Goal: Information Seeking & Learning: Learn about a topic

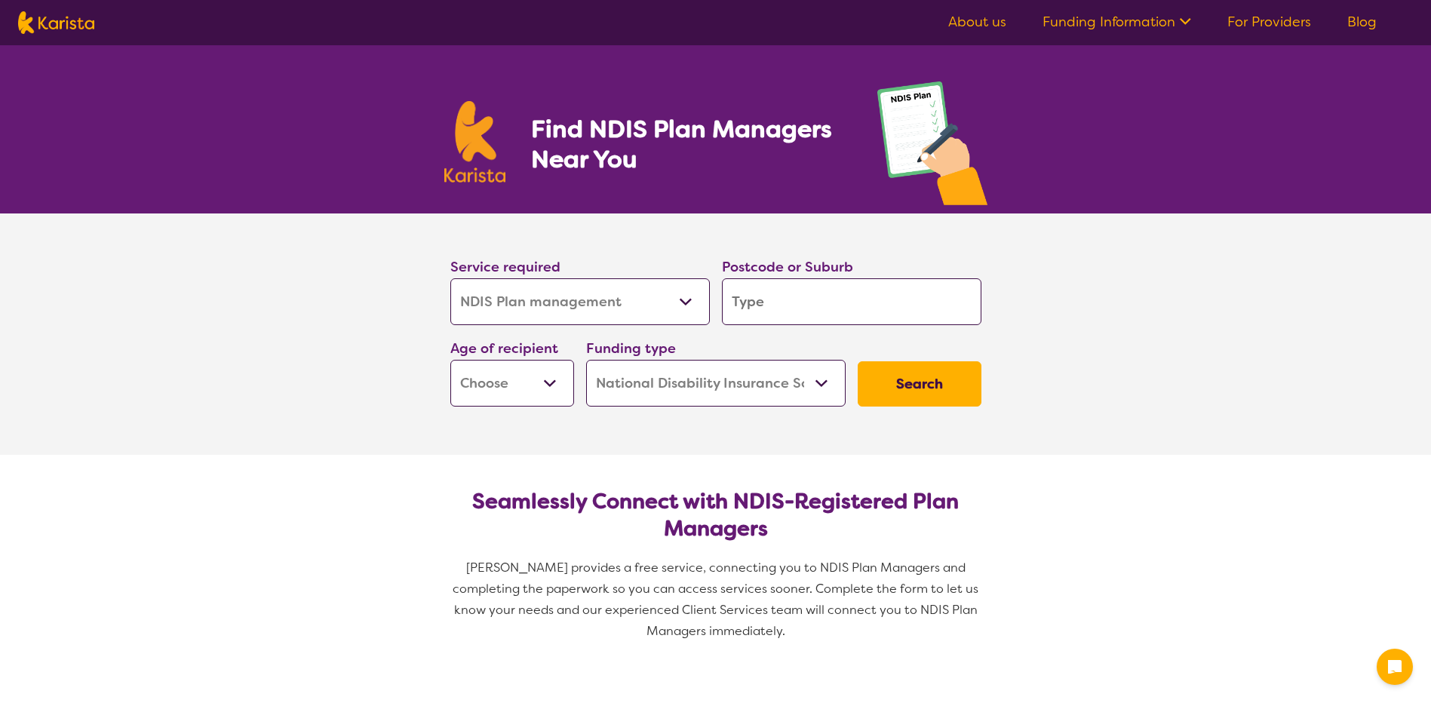
select select "NDIS Plan management"
select select "NDIS"
select select "NDIS Plan management"
select select "NDIS"
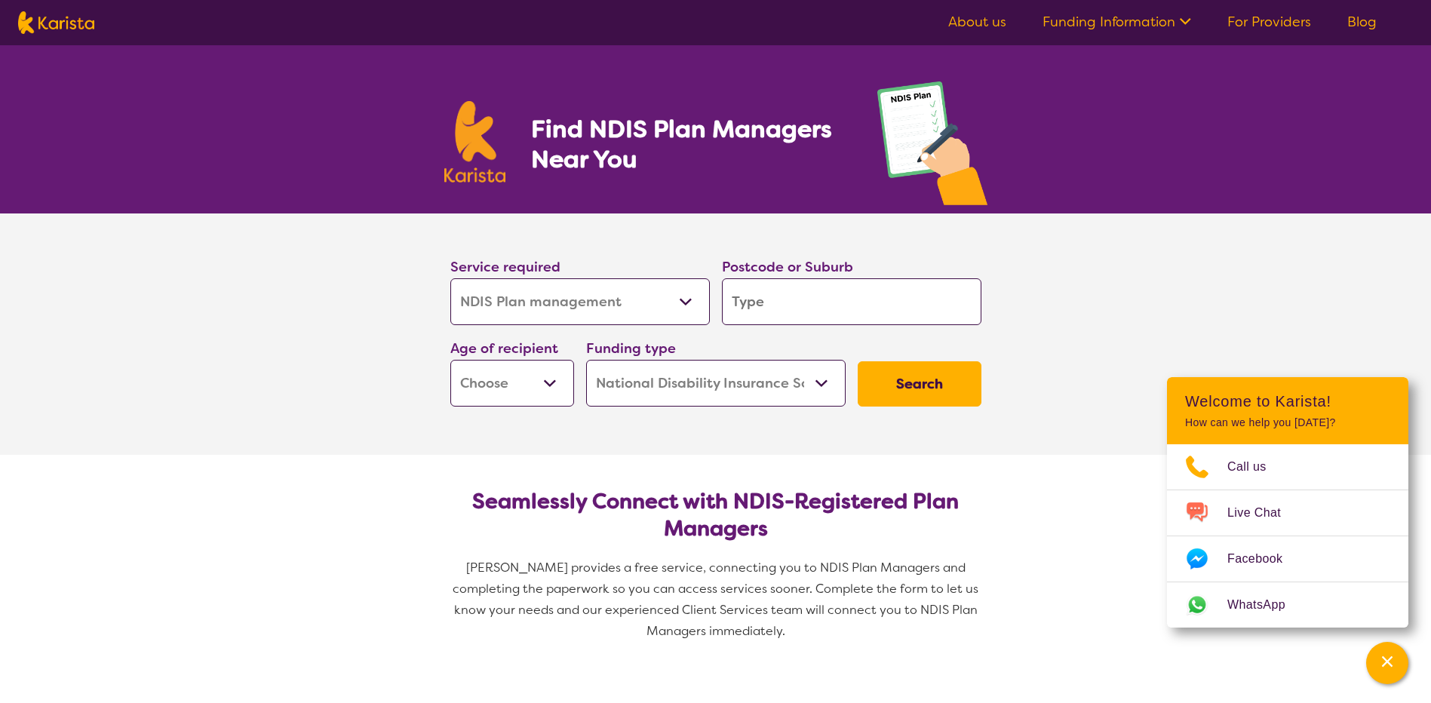
click at [763, 308] on input "search" at bounding box center [851, 301] width 259 height 47
type input "7"
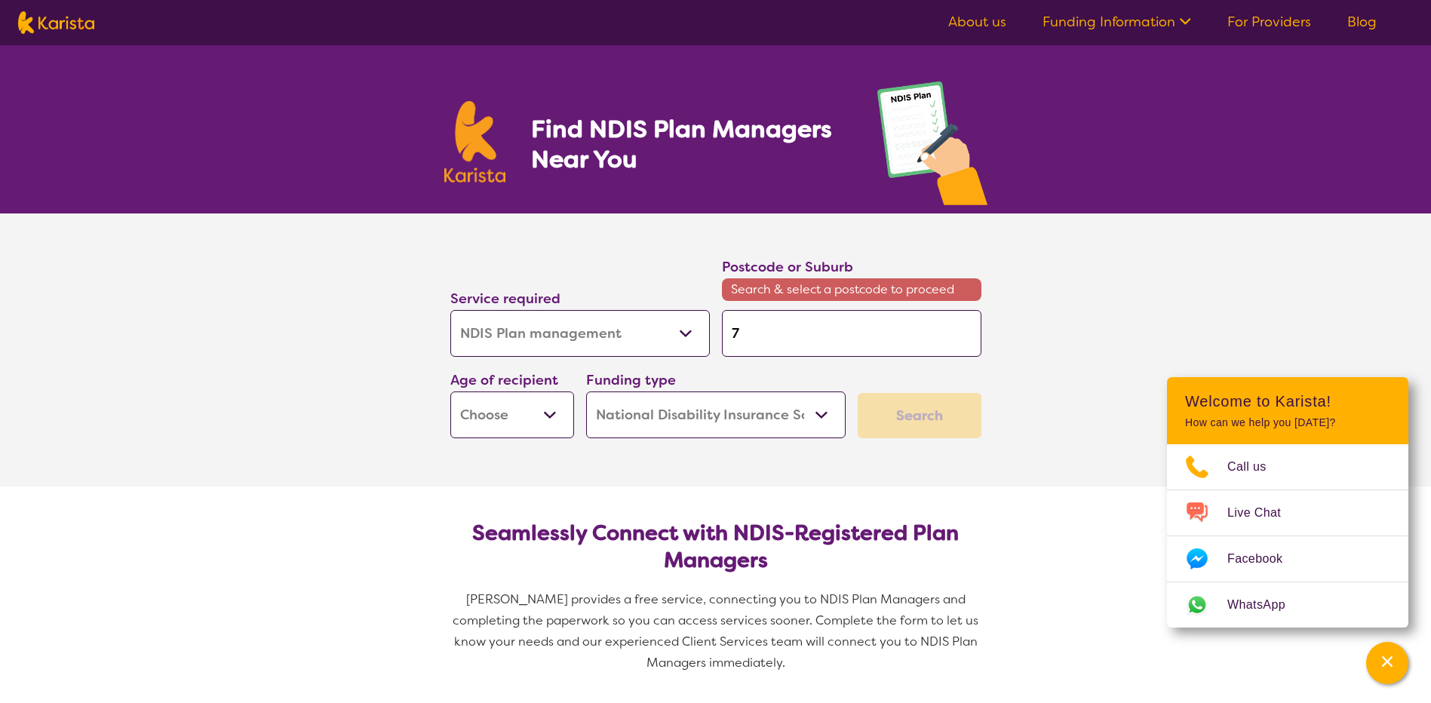
type input "73"
type input "731"
type input "7310"
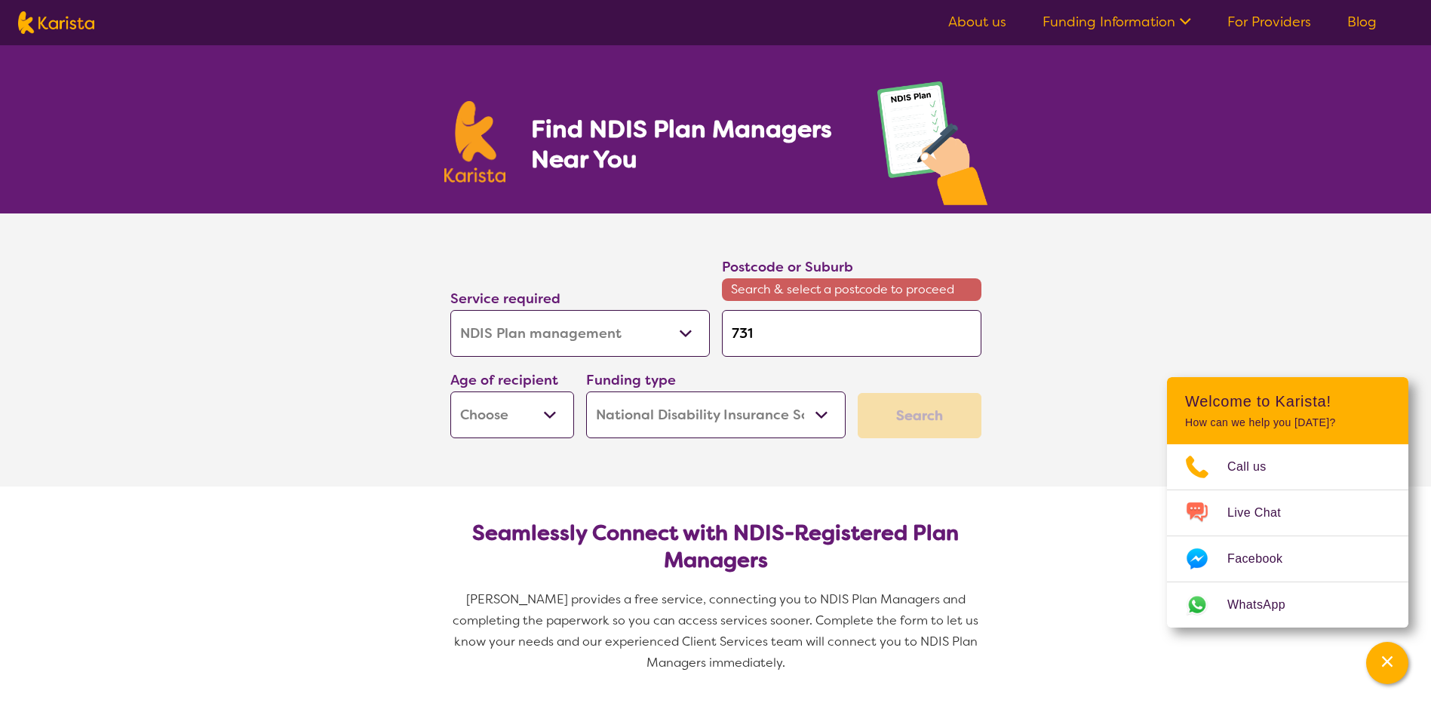
type input "7310"
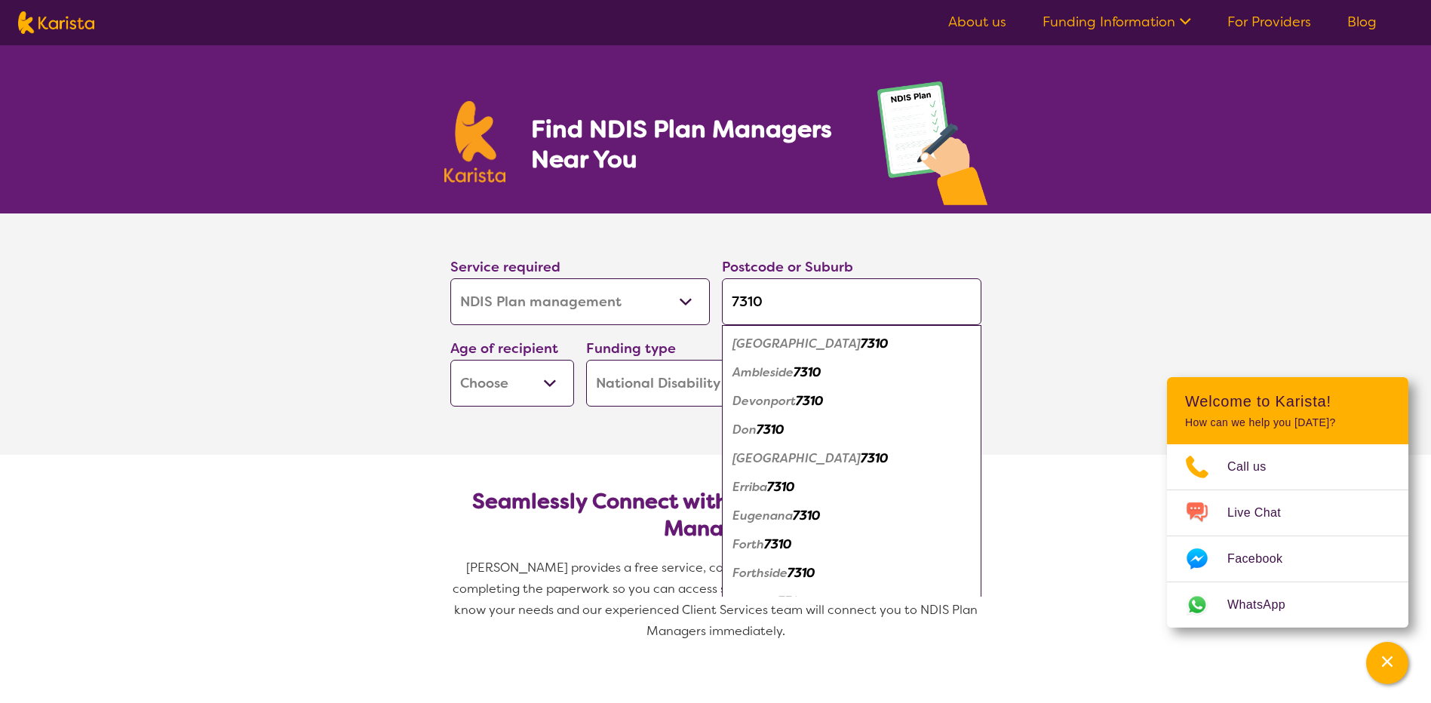
type input "7310"
click at [757, 408] on em "Devonport" at bounding box center [763, 401] width 63 height 16
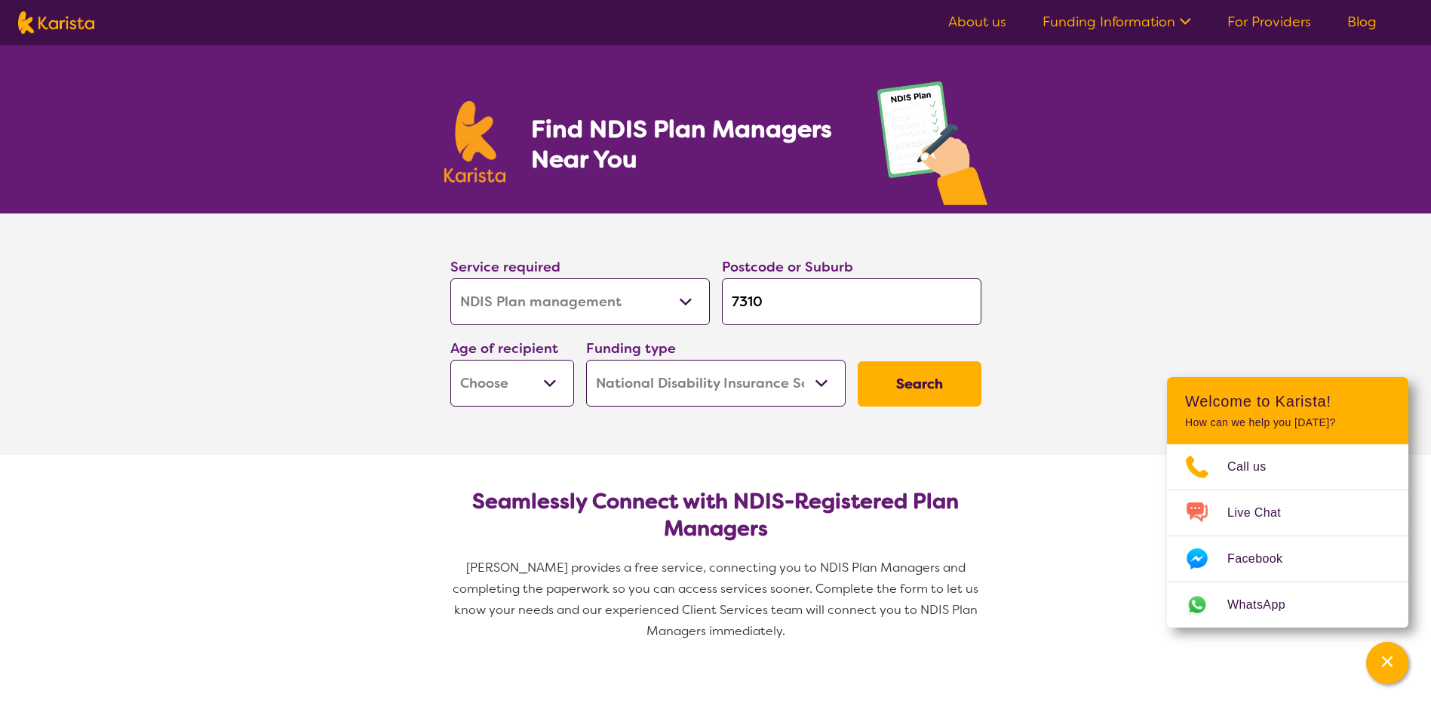
click at [549, 378] on select "Early Childhood - 0 to 9 Child - 10 to 11 Adolescent - 12 to 17 Adult - 18 to 6…" at bounding box center [512, 383] width 124 height 47
select select "AS"
click at [450, 360] on select "Early Childhood - 0 to 9 Child - 10 to 11 Adolescent - 12 to 17 Adult - 18 to 6…" at bounding box center [512, 383] width 124 height 47
select select "AS"
click at [922, 383] on button "Search" at bounding box center [920, 383] width 124 height 45
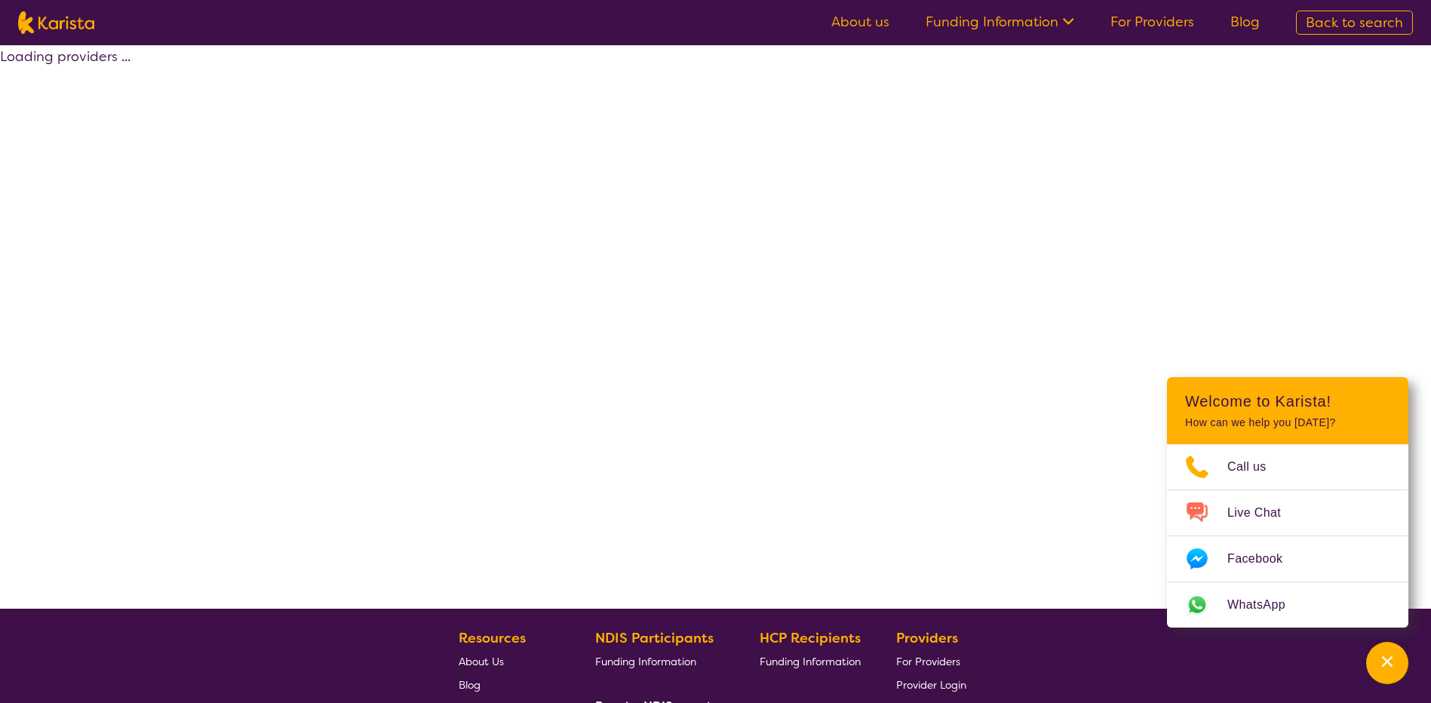
select select "by_score"
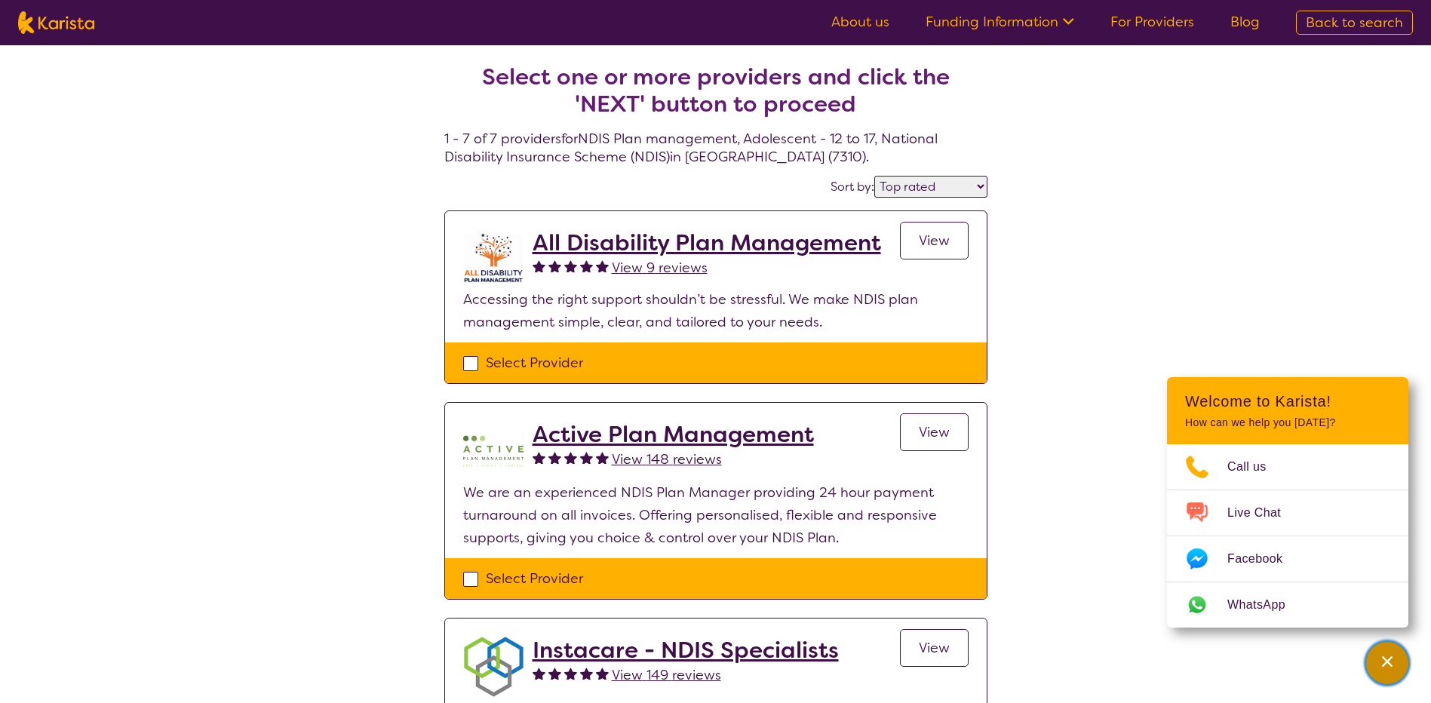
drag, startPoint x: 1397, startPoint y: 661, endPoint x: 1386, endPoint y: 661, distance: 11.3
click at [1397, 661] on div "Channel Menu" at bounding box center [1387, 662] width 30 height 33
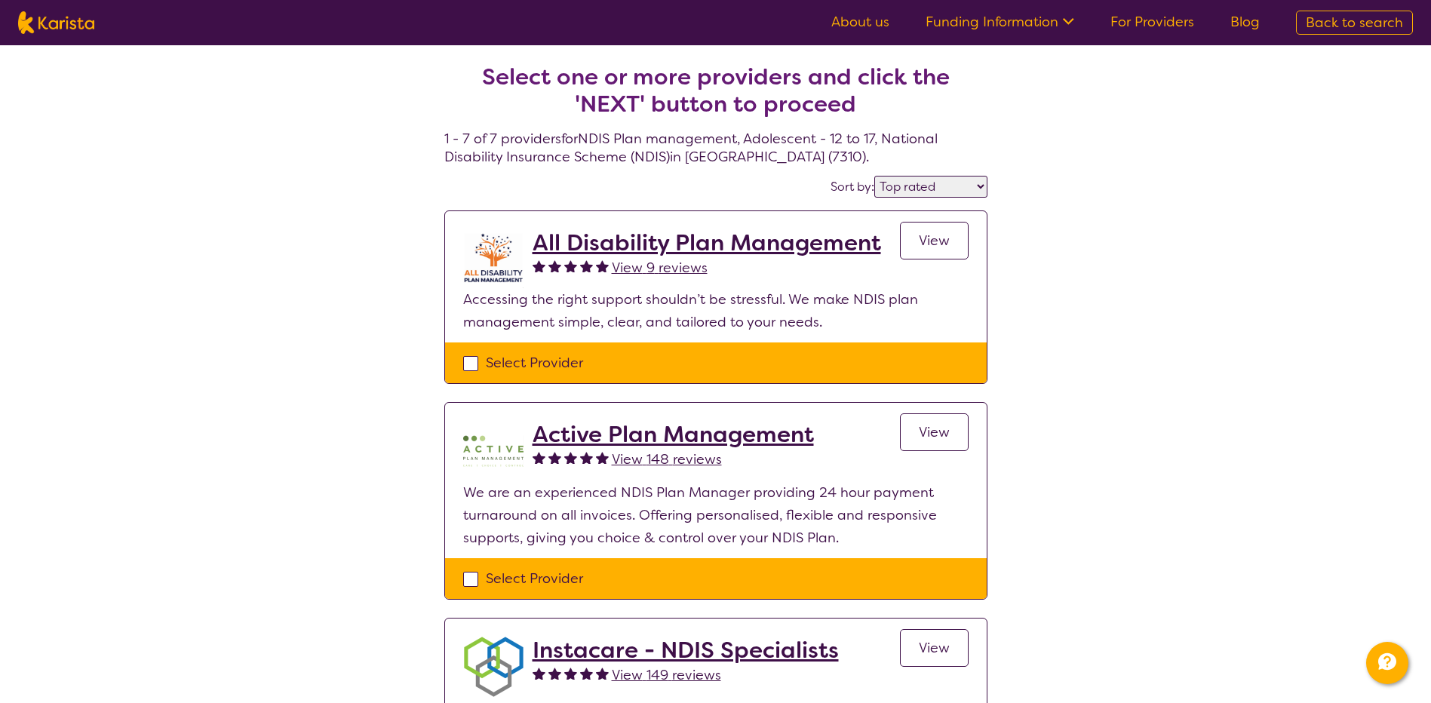
click at [654, 244] on h2 "All Disability Plan Management" at bounding box center [707, 242] width 348 height 27
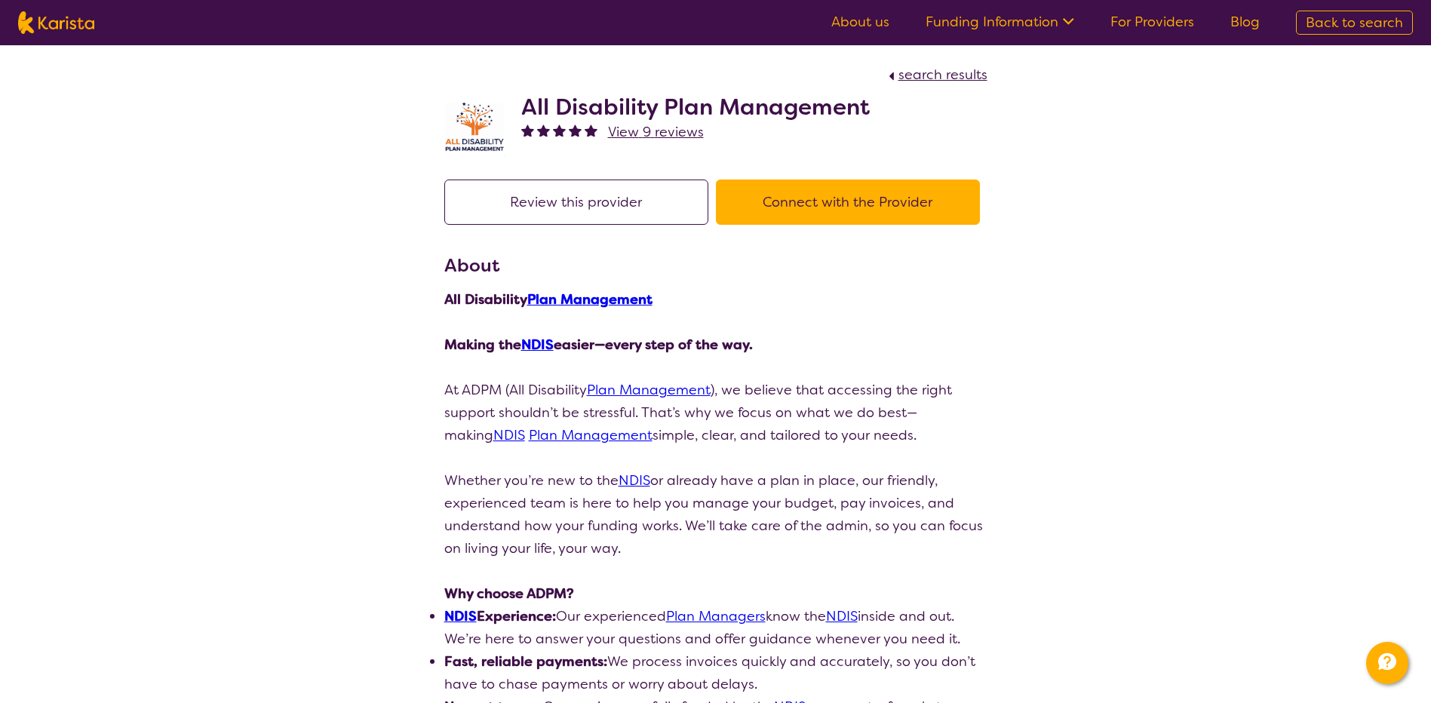
click at [655, 134] on span "View 9 reviews" at bounding box center [656, 132] width 96 height 18
select select "by_score"
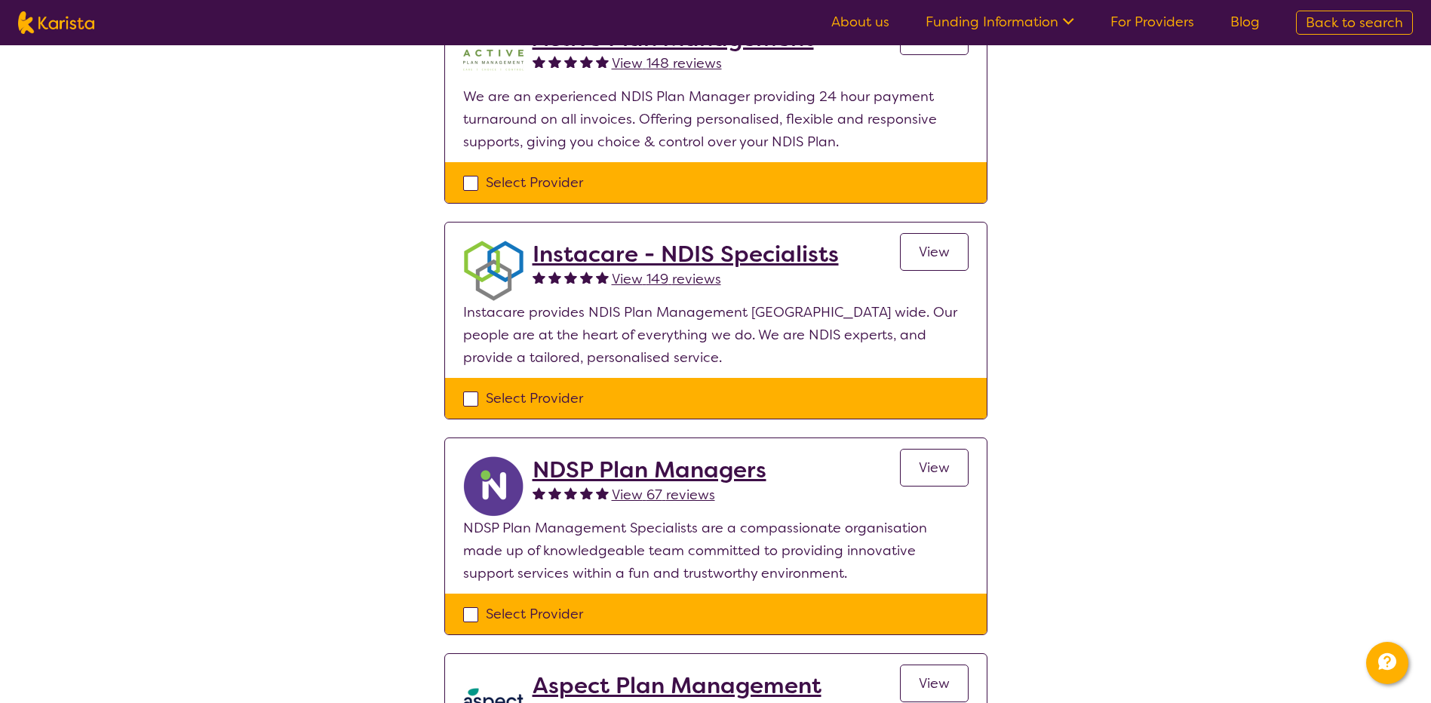
scroll to position [387, 0]
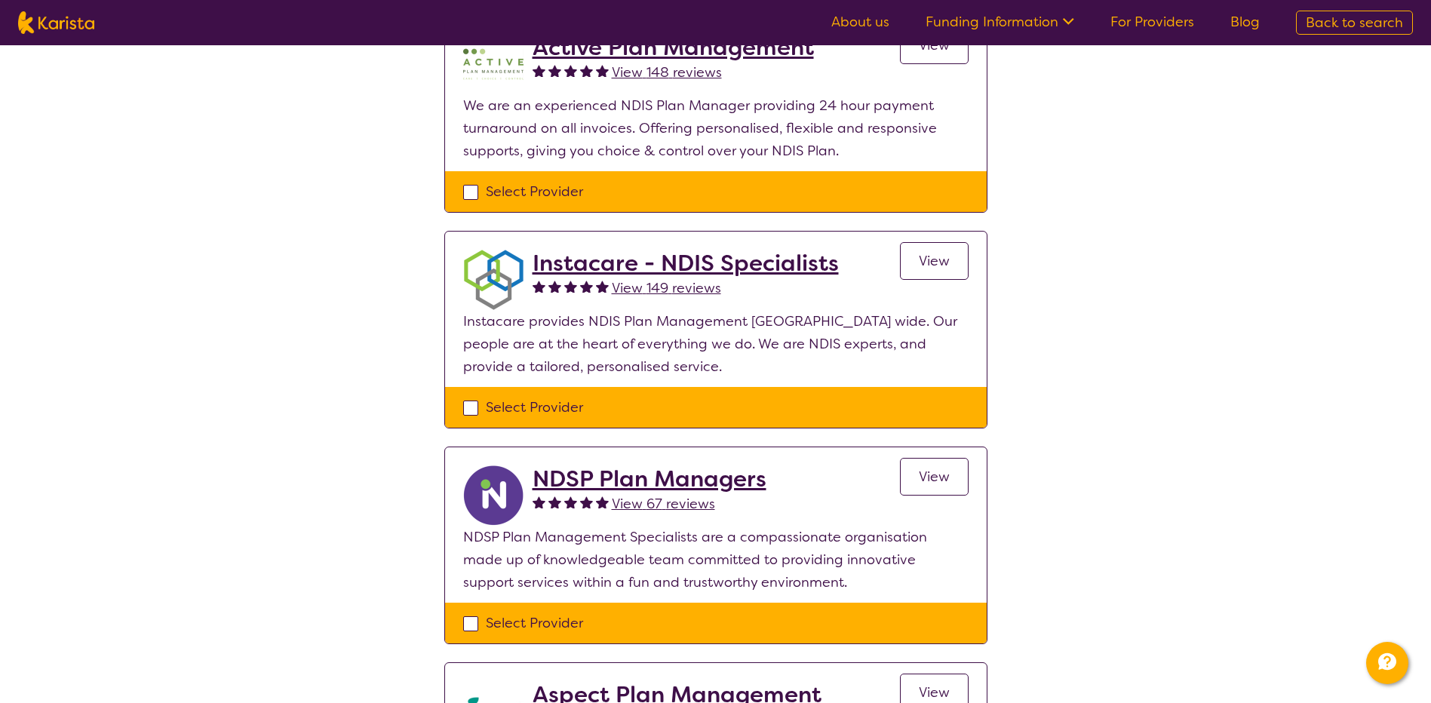
click at [702, 264] on h2 "Instacare - NDIS Specialists" at bounding box center [686, 263] width 306 height 27
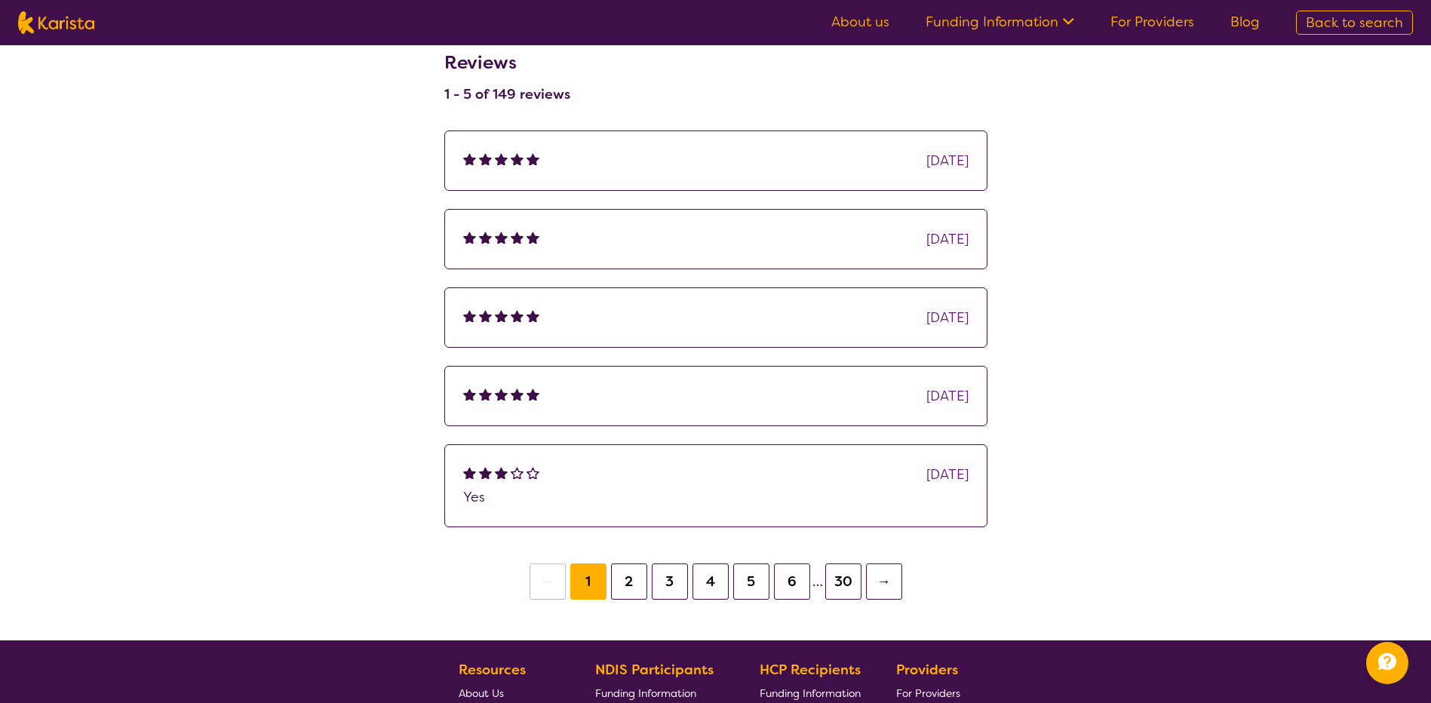
scroll to position [968, 0]
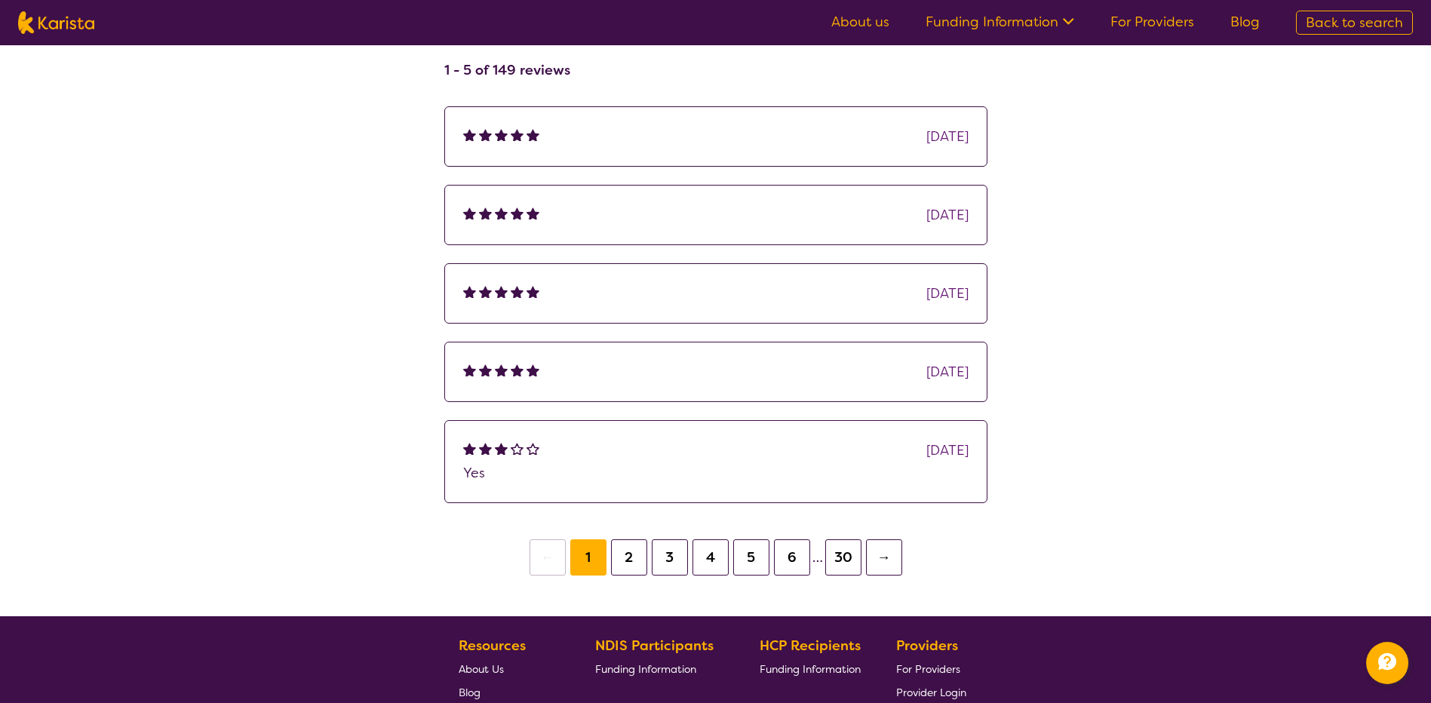
click at [757, 554] on button "5" at bounding box center [751, 557] width 36 height 36
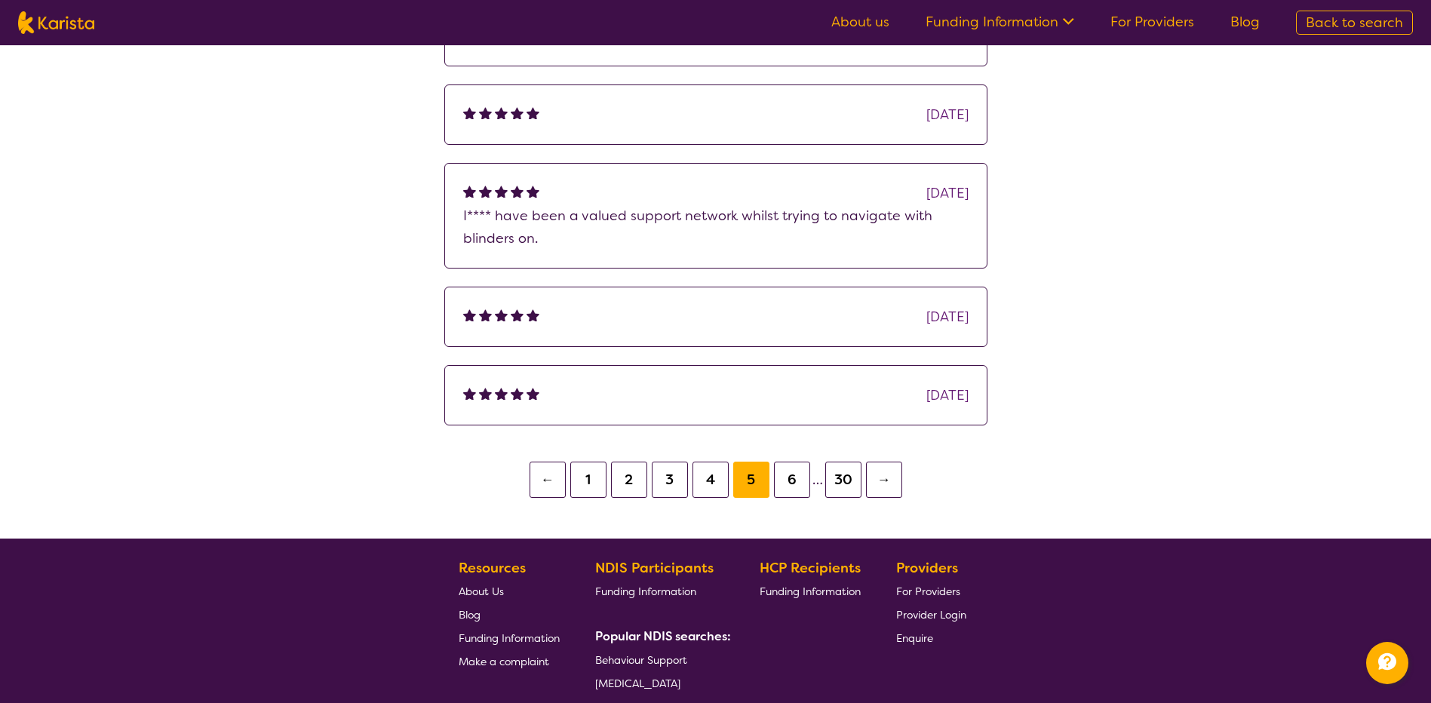
scroll to position [1254, 0]
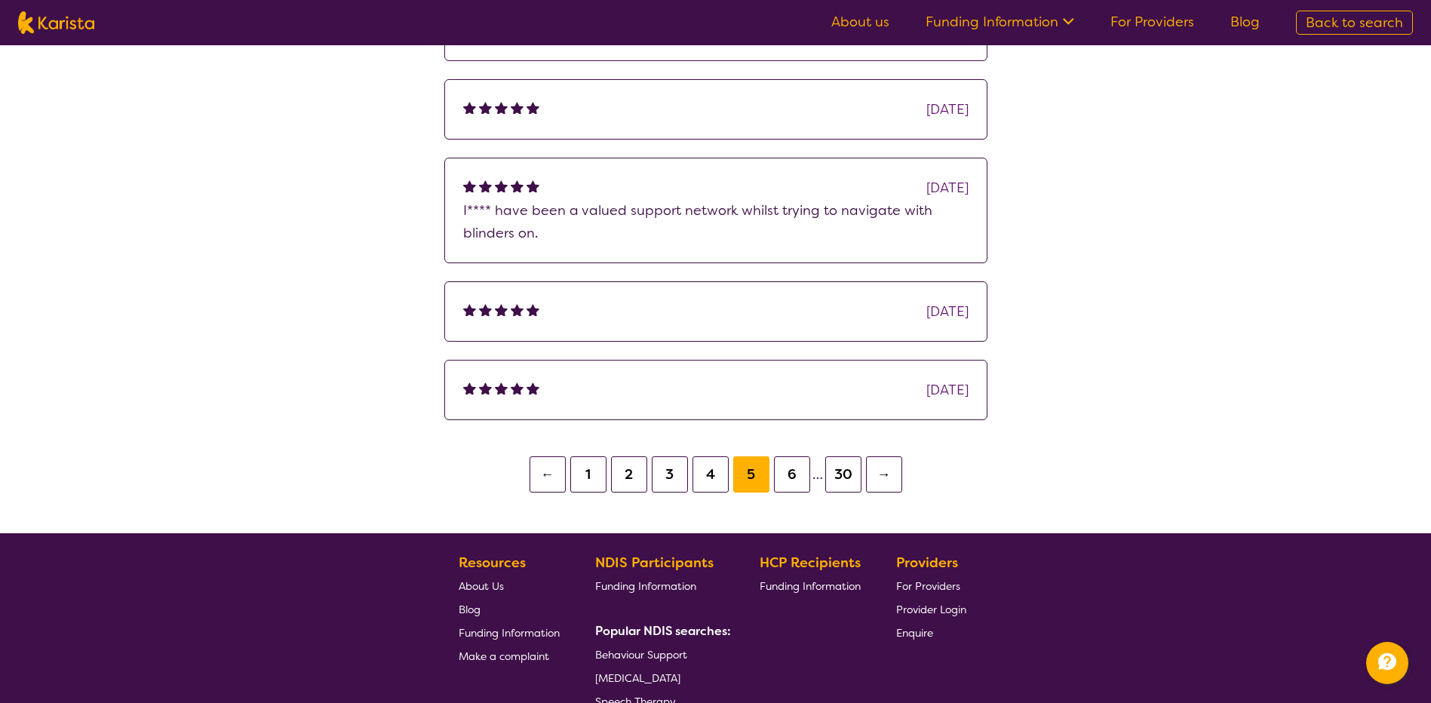
click at [668, 480] on button "3" at bounding box center [670, 474] width 36 height 36
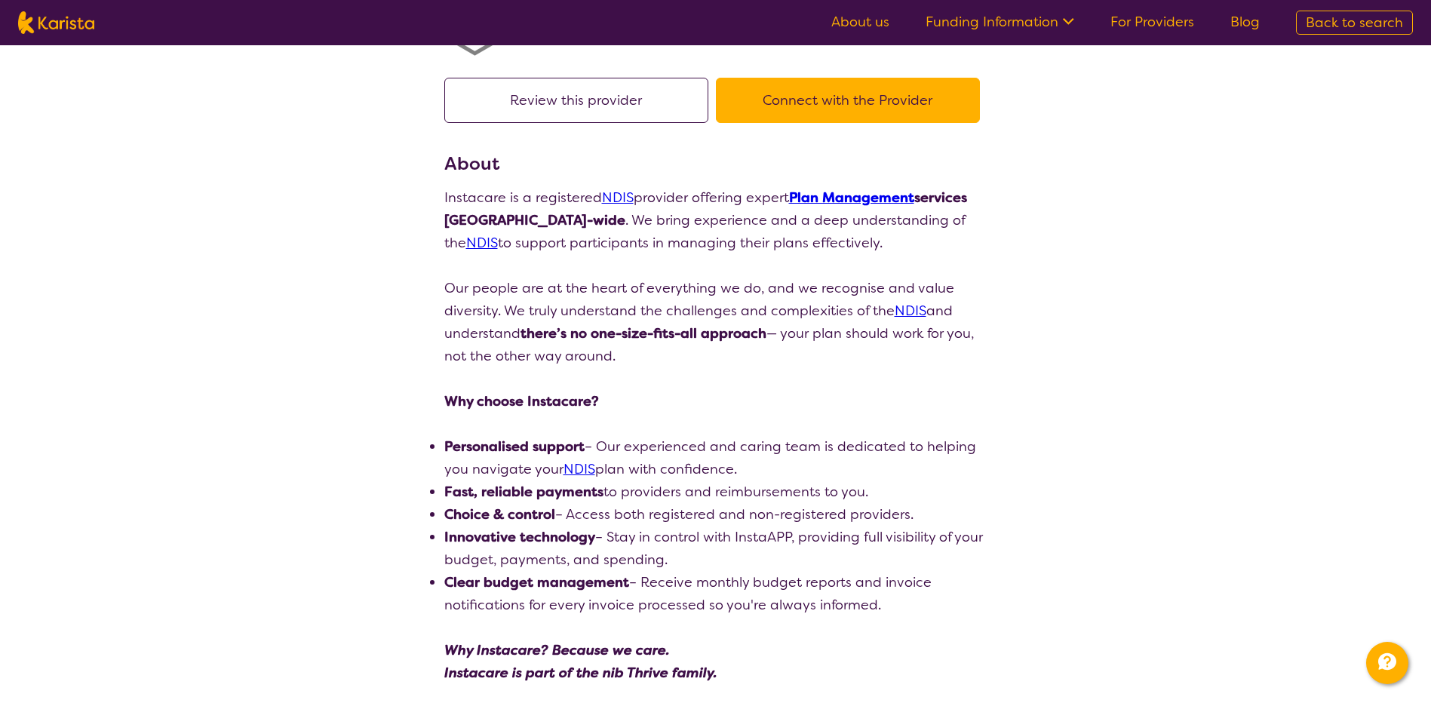
scroll to position [39, 0]
